Goal: Browse casually

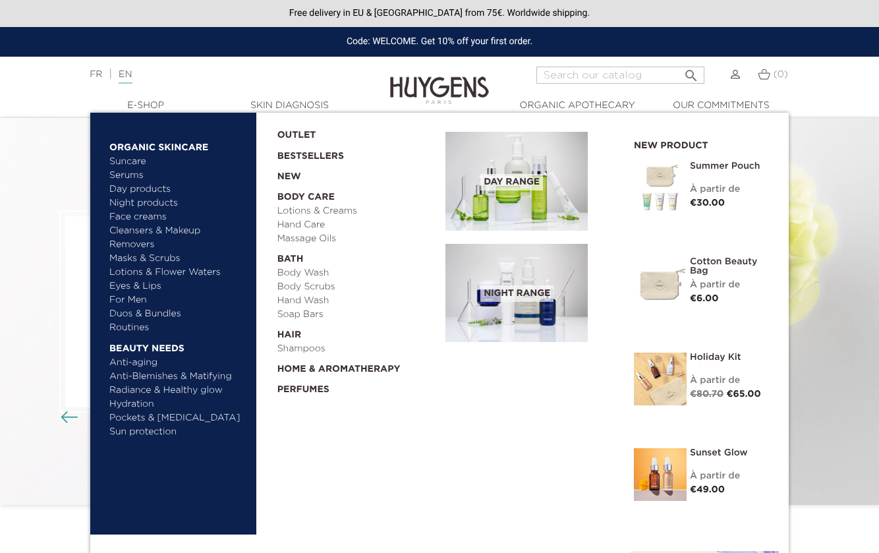
click at [301, 132] on link "OUTLET" at bounding box center [351, 132] width 148 height 20
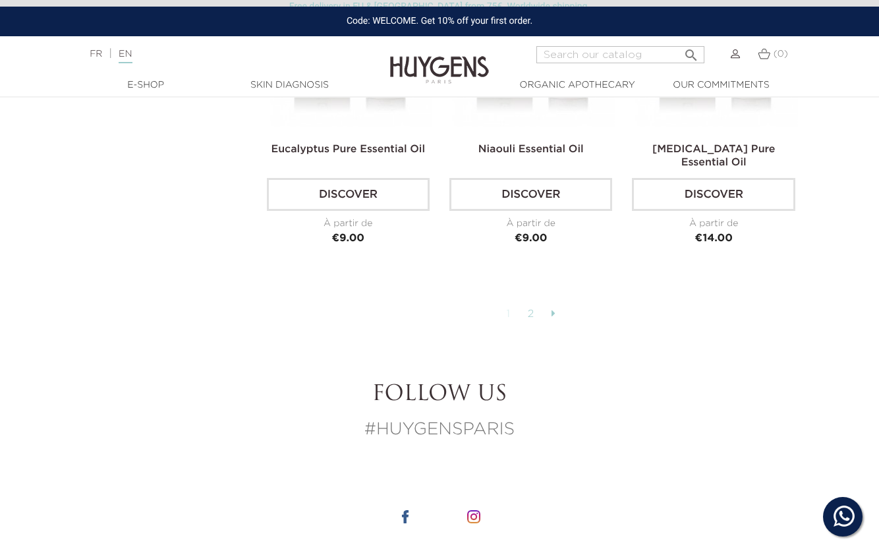
scroll to position [3283, 0]
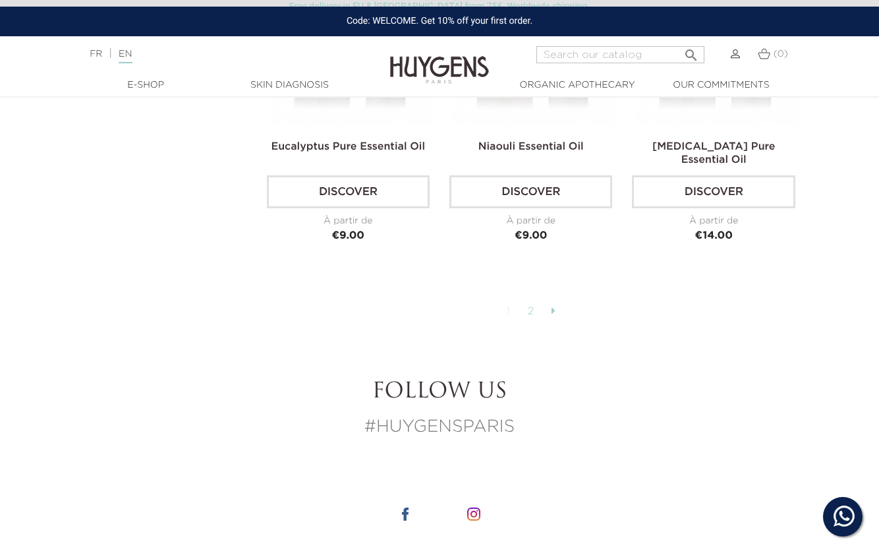
click at [530, 301] on link "2" at bounding box center [531, 312] width 20 height 22
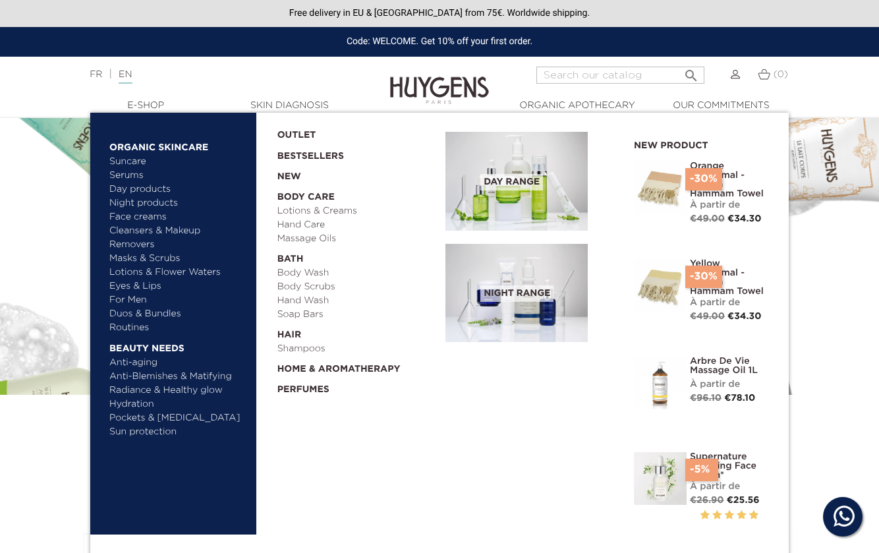
click at [307, 156] on link "Bestsellers" at bounding box center [351, 152] width 148 height 21
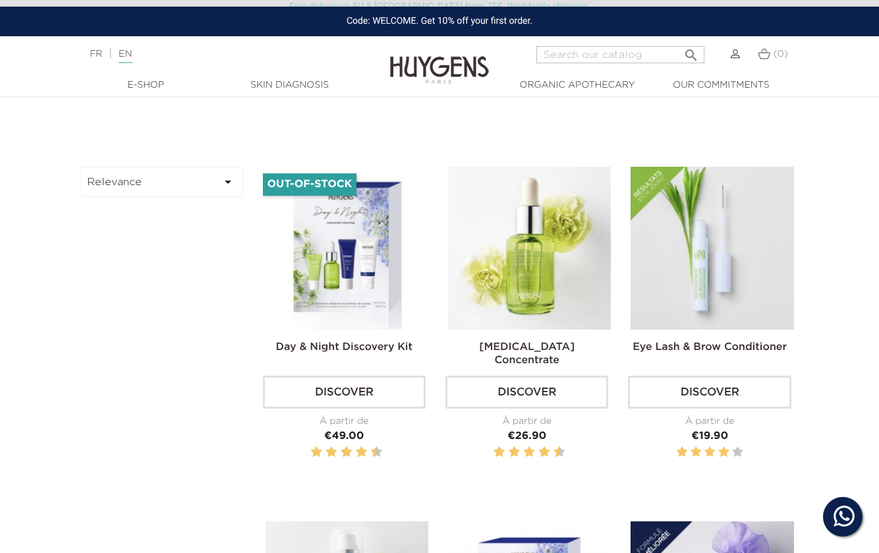
scroll to position [0, 4]
